Goal: Task Accomplishment & Management: Manage account settings

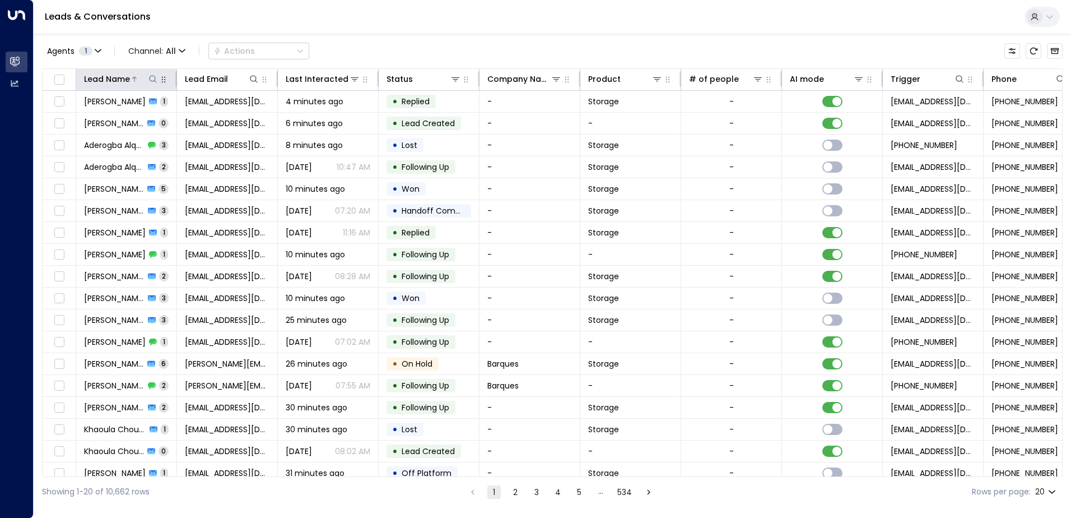
click at [154, 80] on icon at bounding box center [152, 79] width 9 height 9
type input "*****"
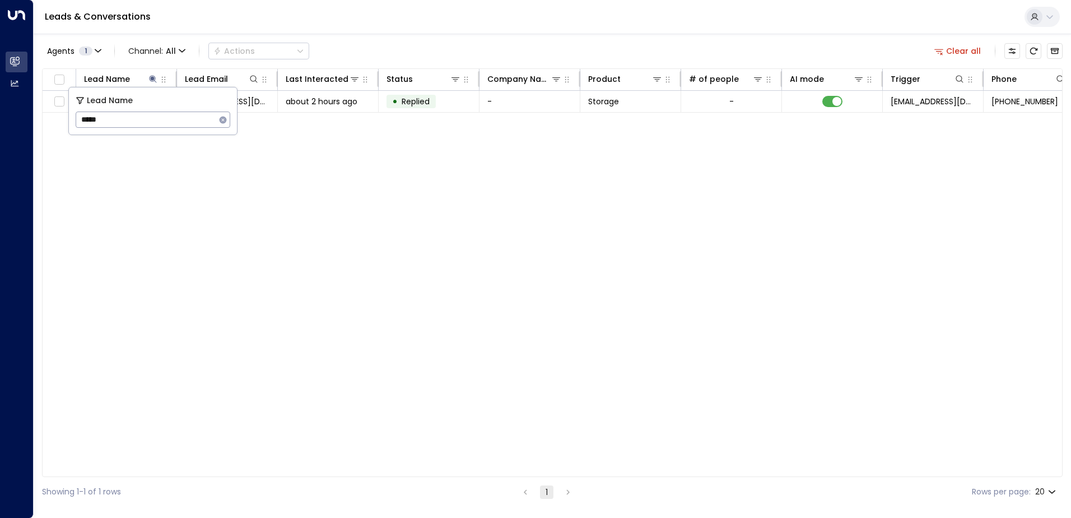
click at [240, 196] on div "Lead Name Lead Email Last Interacted Status Company Name Product # of people AI…" at bounding box center [552, 272] width 1021 height 409
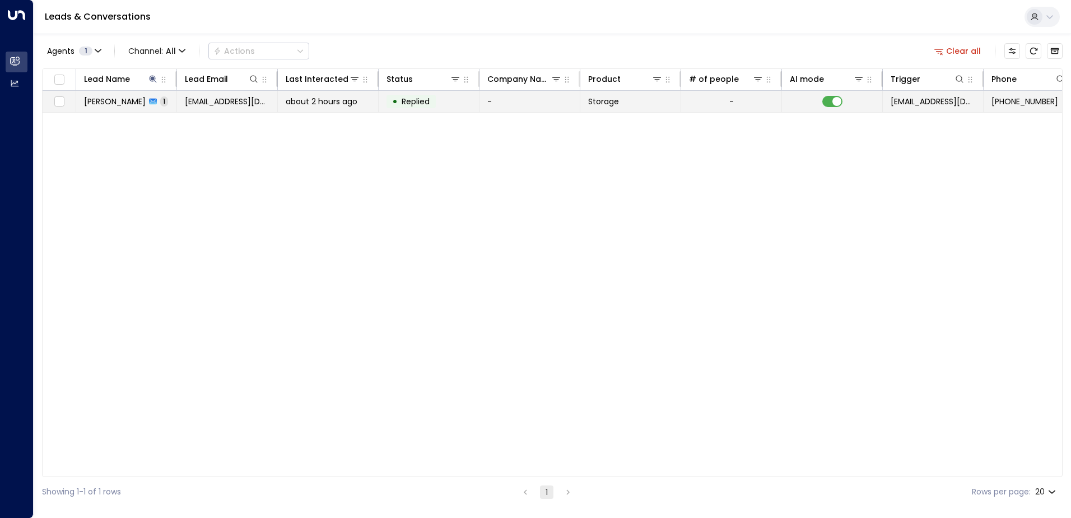
click at [230, 109] on td "[EMAIL_ADDRESS][DOMAIN_NAME]" at bounding box center [227, 101] width 101 height 21
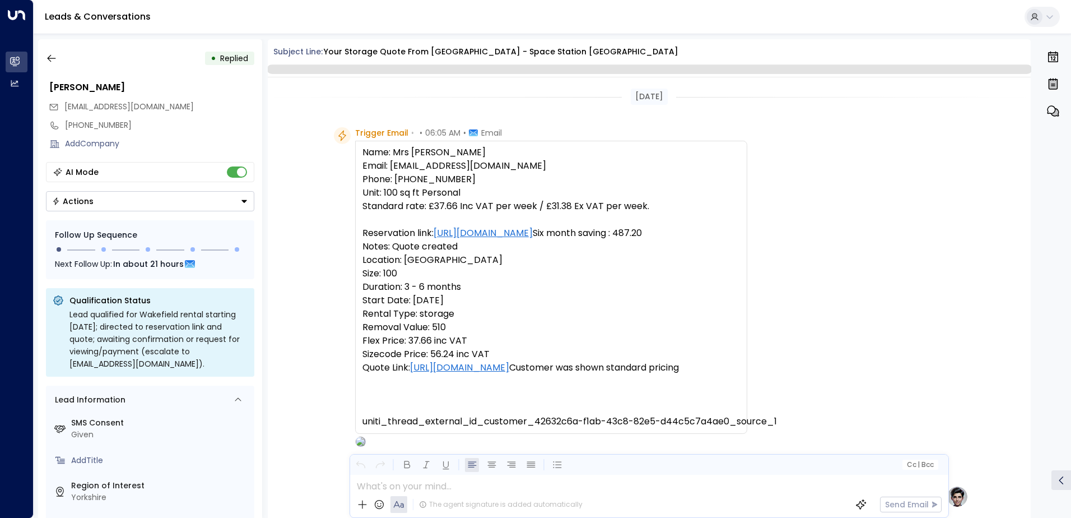
scroll to position [519, 0]
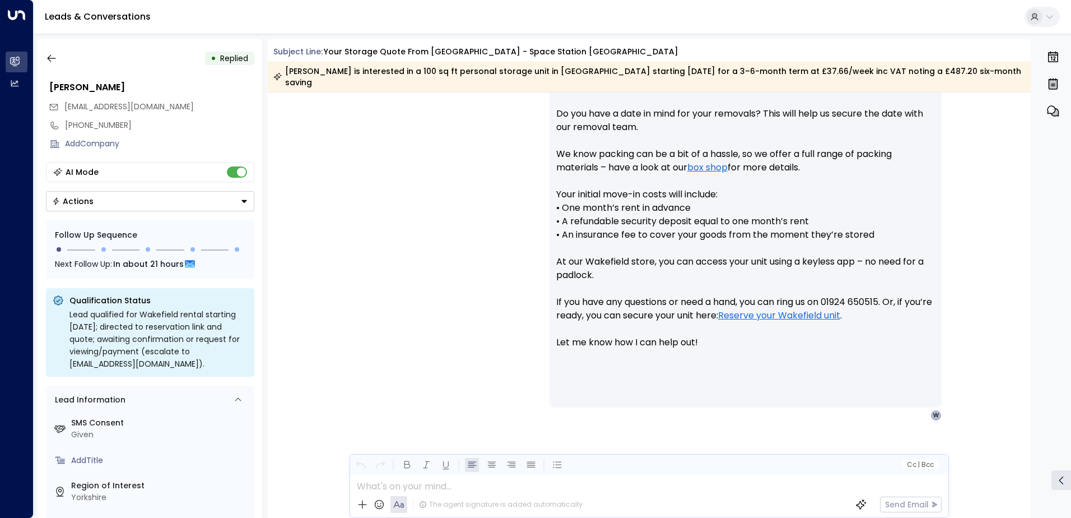
click at [246, 204] on icon "Button group with a nested menu" at bounding box center [244, 201] width 8 height 8
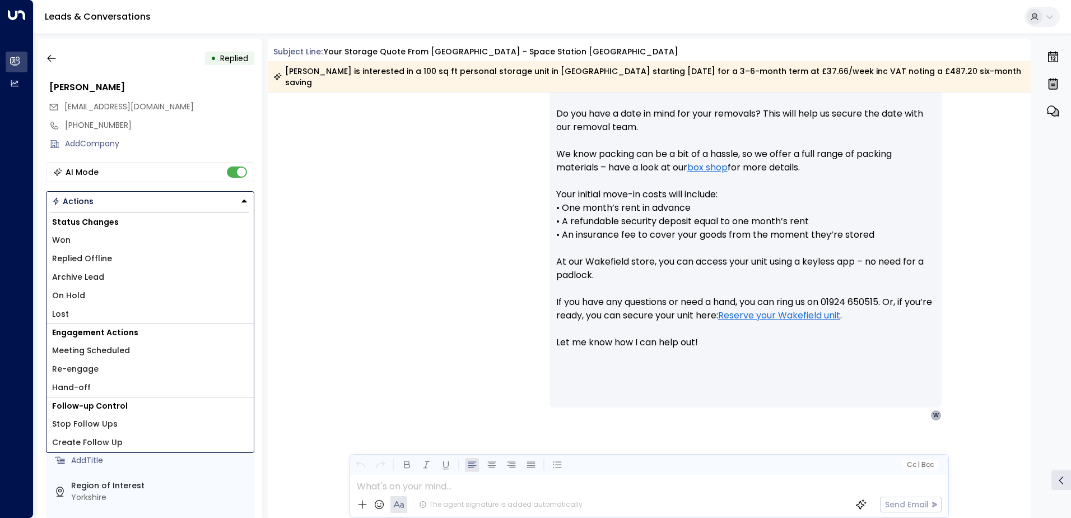
click at [124, 256] on li "Replied Offline" at bounding box center [150, 258] width 207 height 18
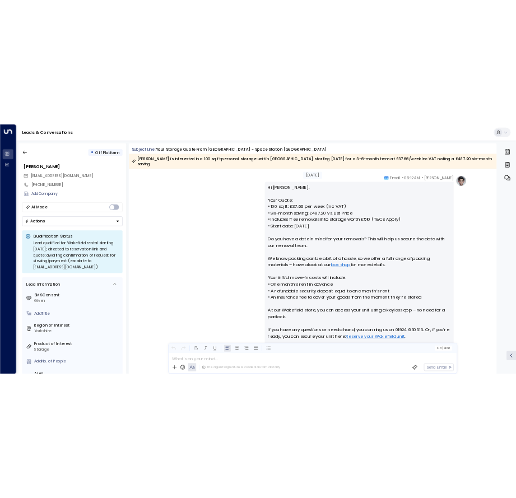
scroll to position [523, 0]
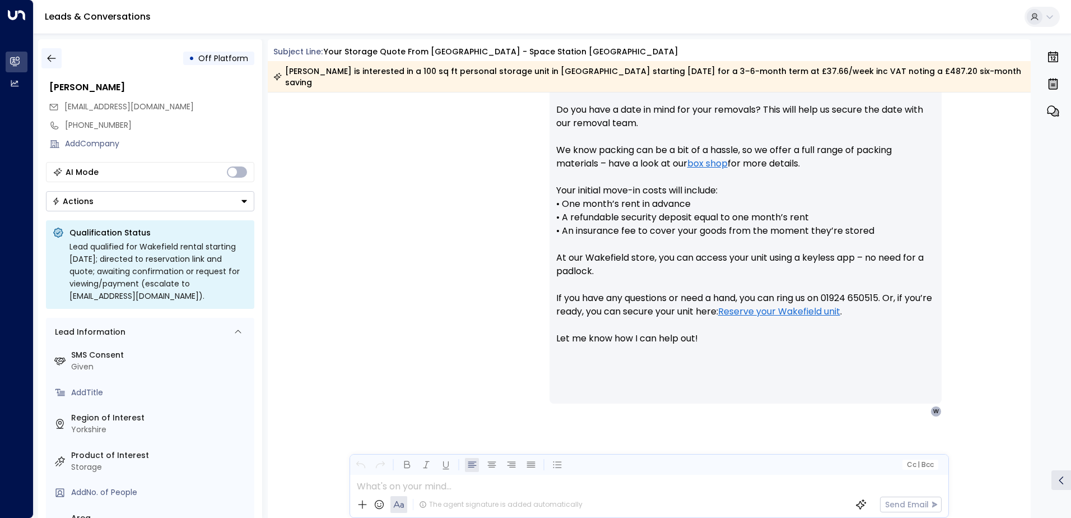
click at [52, 52] on button "button" at bounding box center [51, 58] width 20 height 20
